Goal: Task Accomplishment & Management: Manage account settings

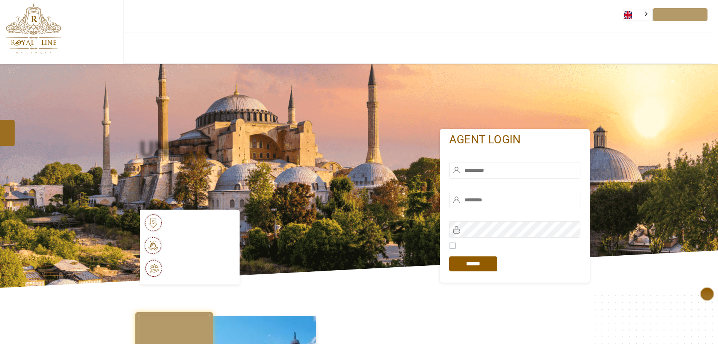
type input "*****"
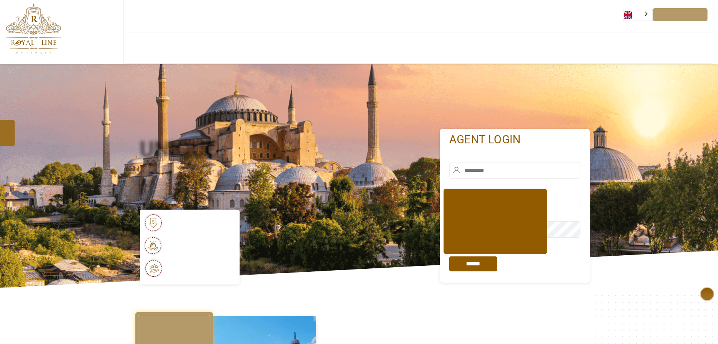
click at [473, 265] on input "*****" at bounding box center [473, 264] width 48 height 15
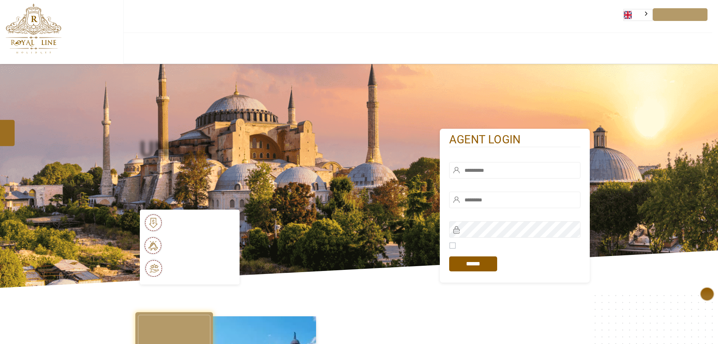
type input "*****"
click at [489, 172] on input "text" at bounding box center [514, 170] width 131 height 16
